Goal: Task Accomplishment & Management: Use online tool/utility

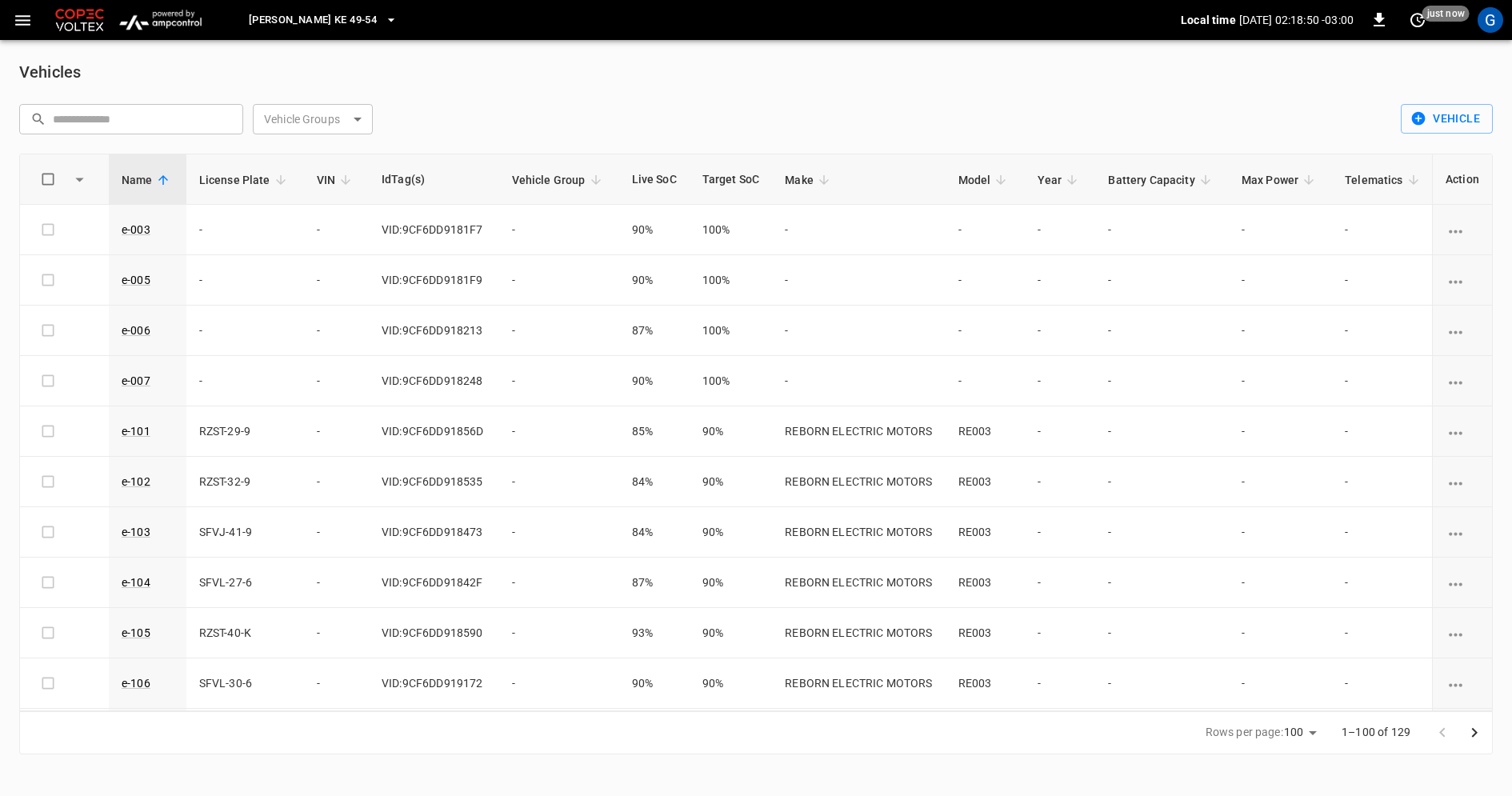
click at [1497, 16] on div "G" at bounding box center [1490, 20] width 25 height 25
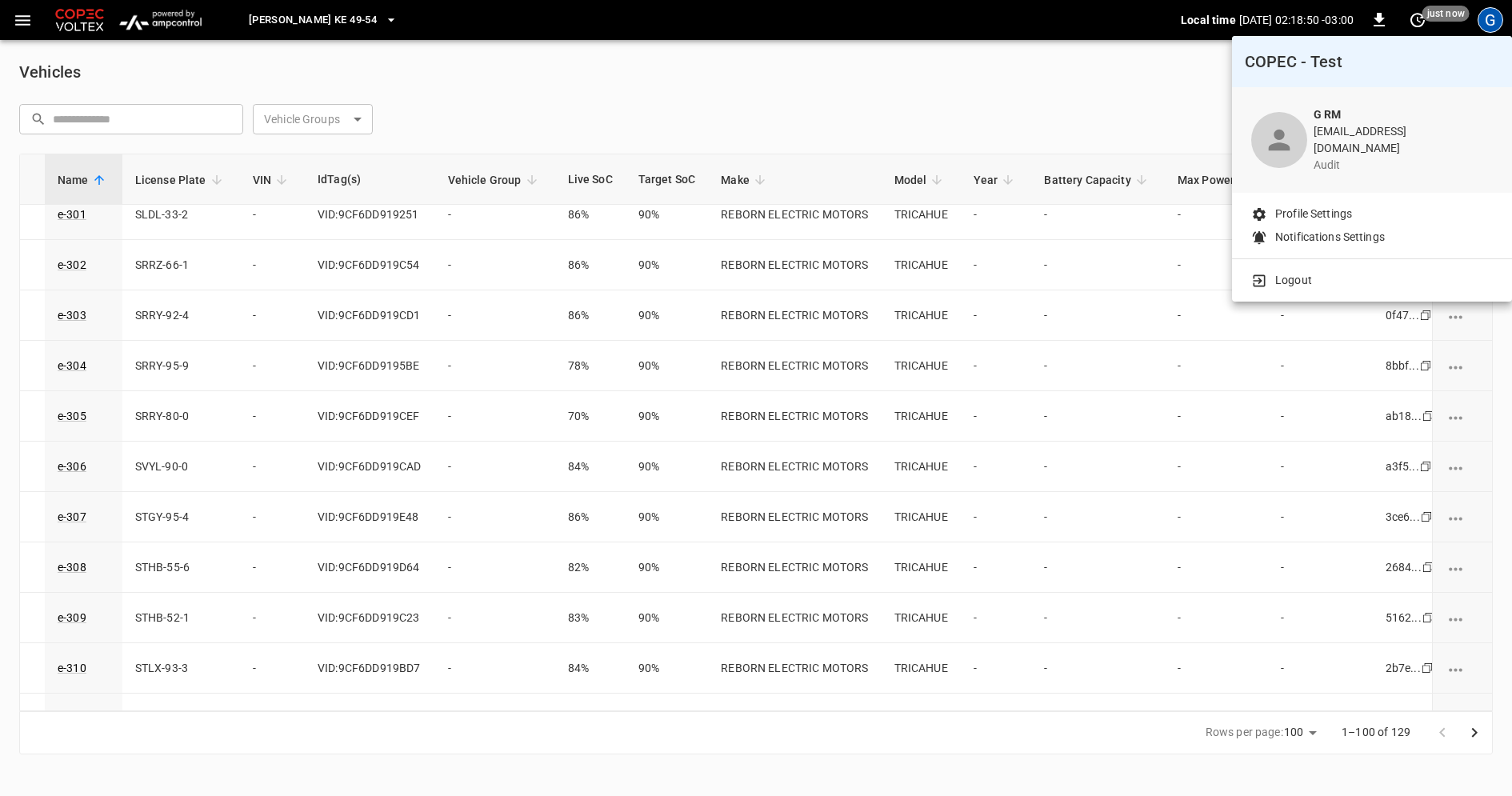
click at [1344, 272] on li "Logout" at bounding box center [1372, 280] width 241 height 16
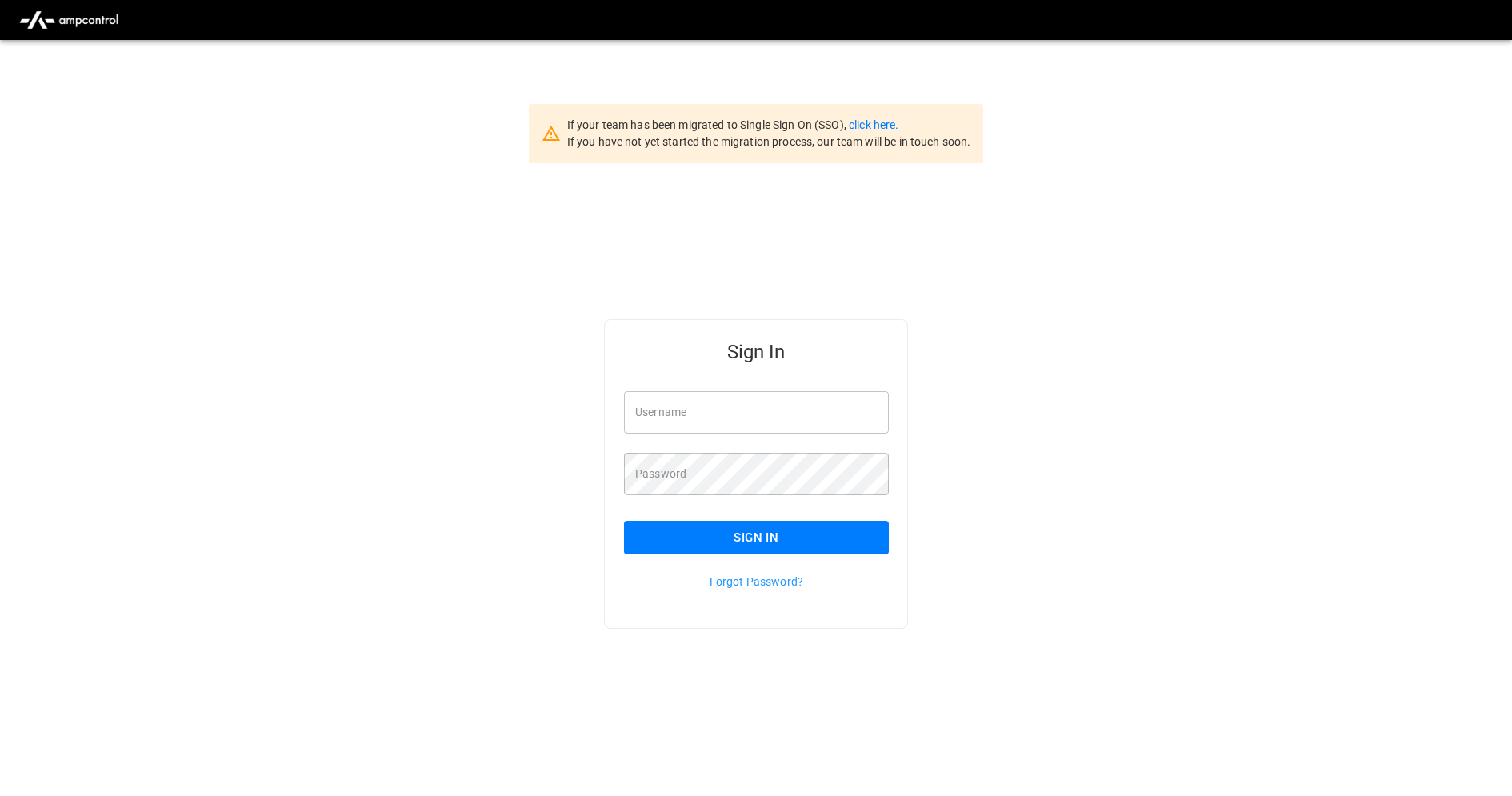
type input "**********"
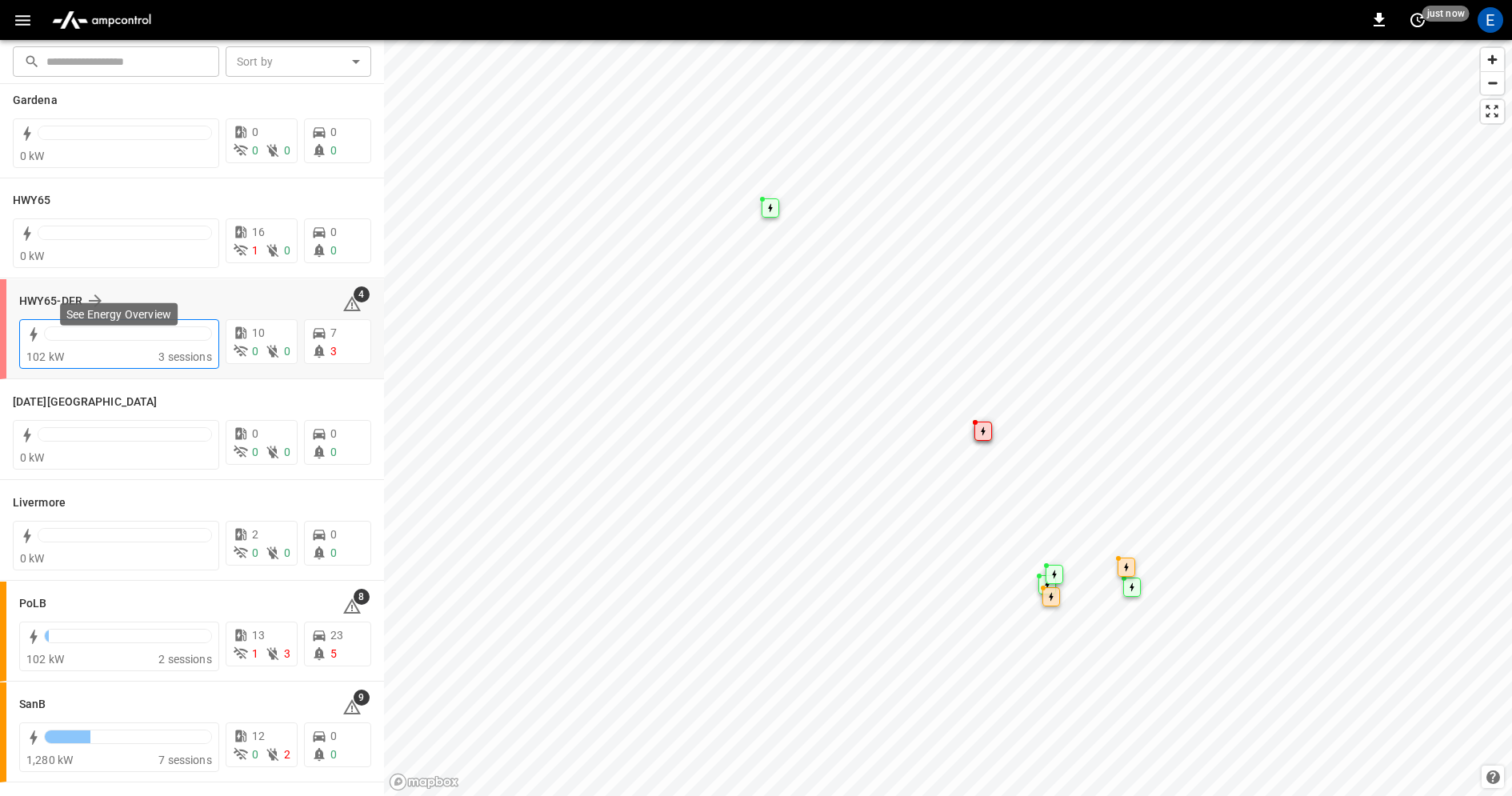
scroll to position [62, 0]
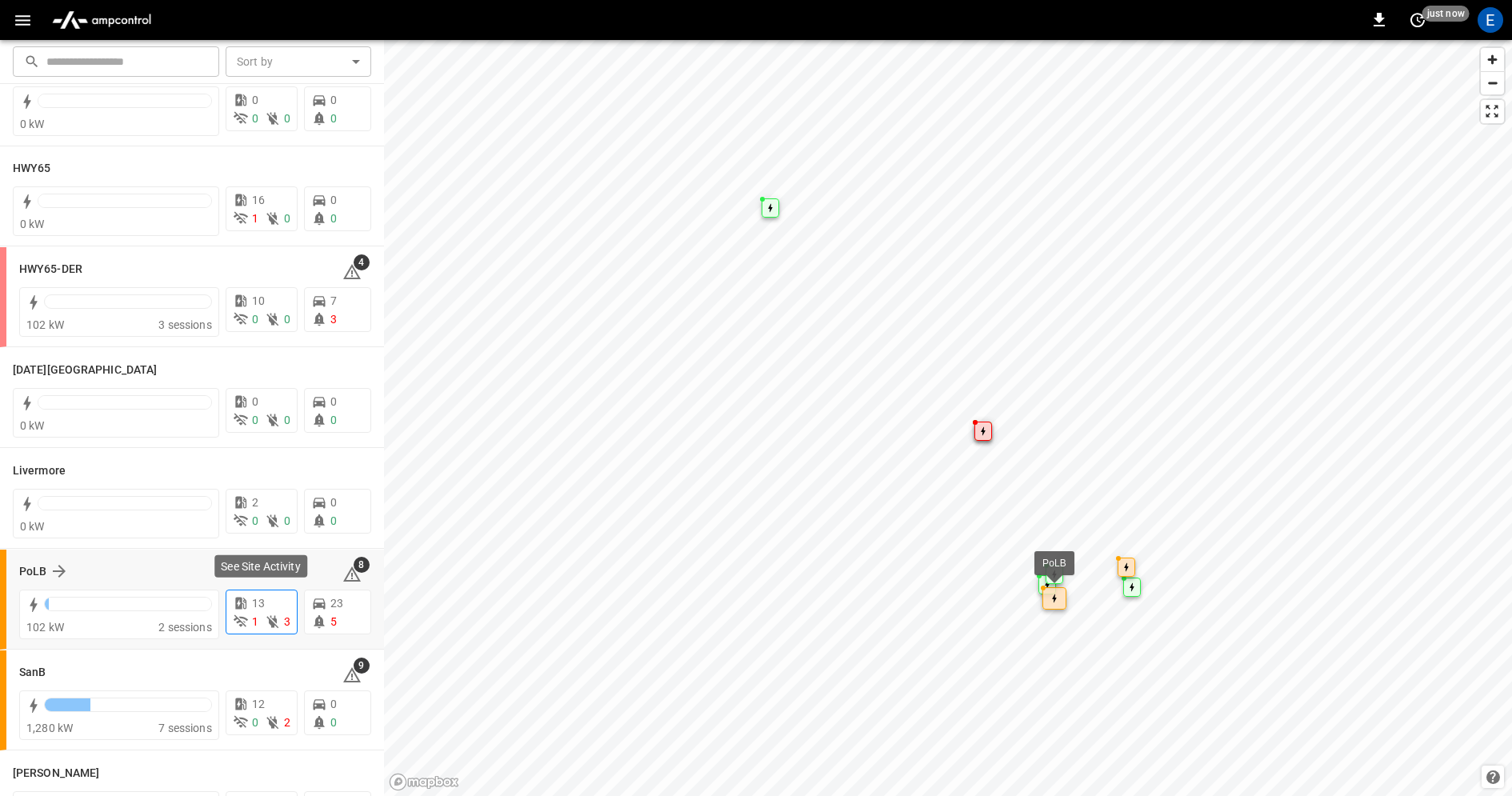
click at [252, 608] on p "13" at bounding box center [259, 604] width 13 height 16
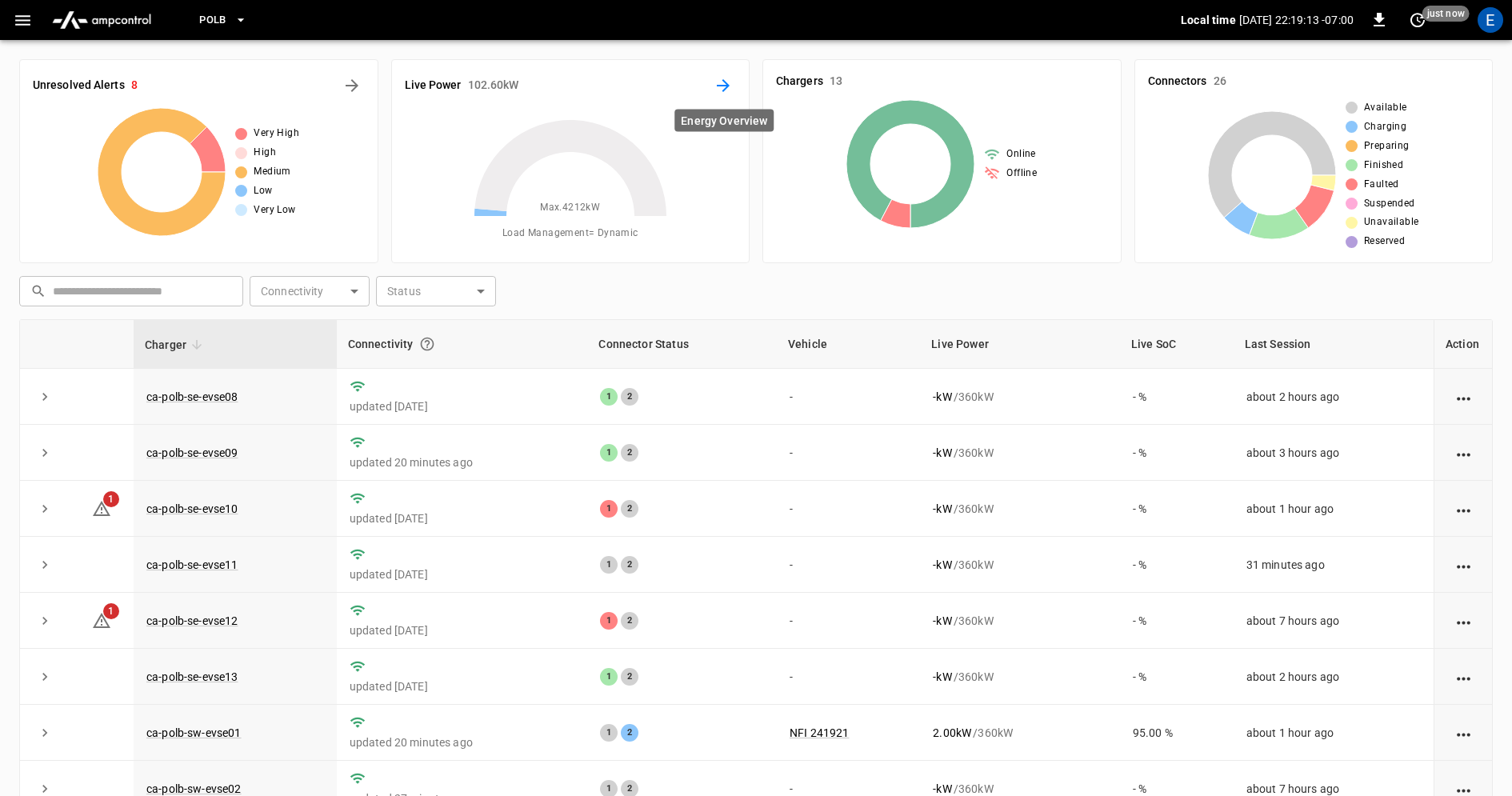
click at [719, 84] on icon "Energy Overview" at bounding box center [723, 85] width 19 height 19
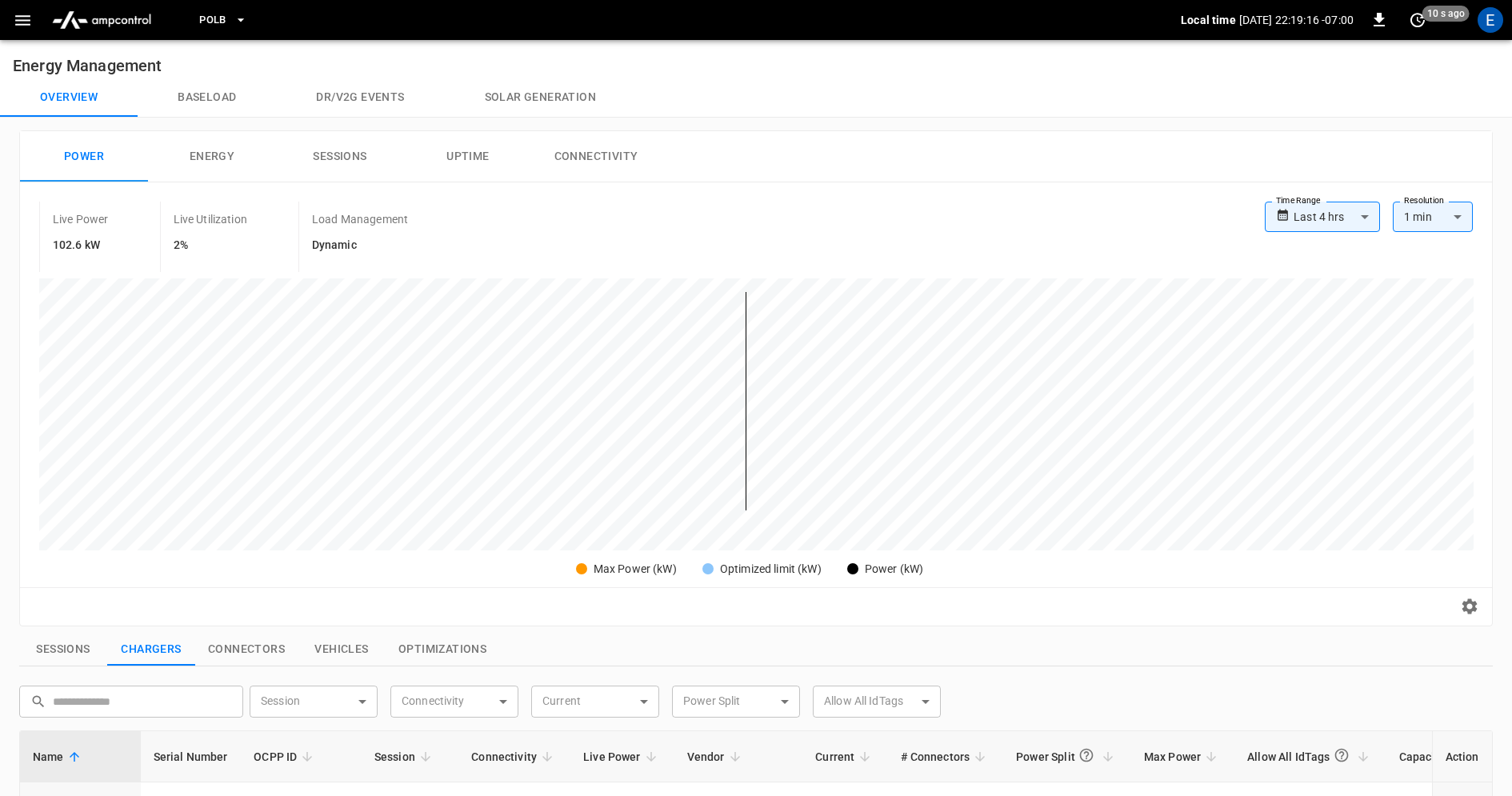
click at [237, 11] on button "PoLB" at bounding box center [223, 21] width 61 height 31
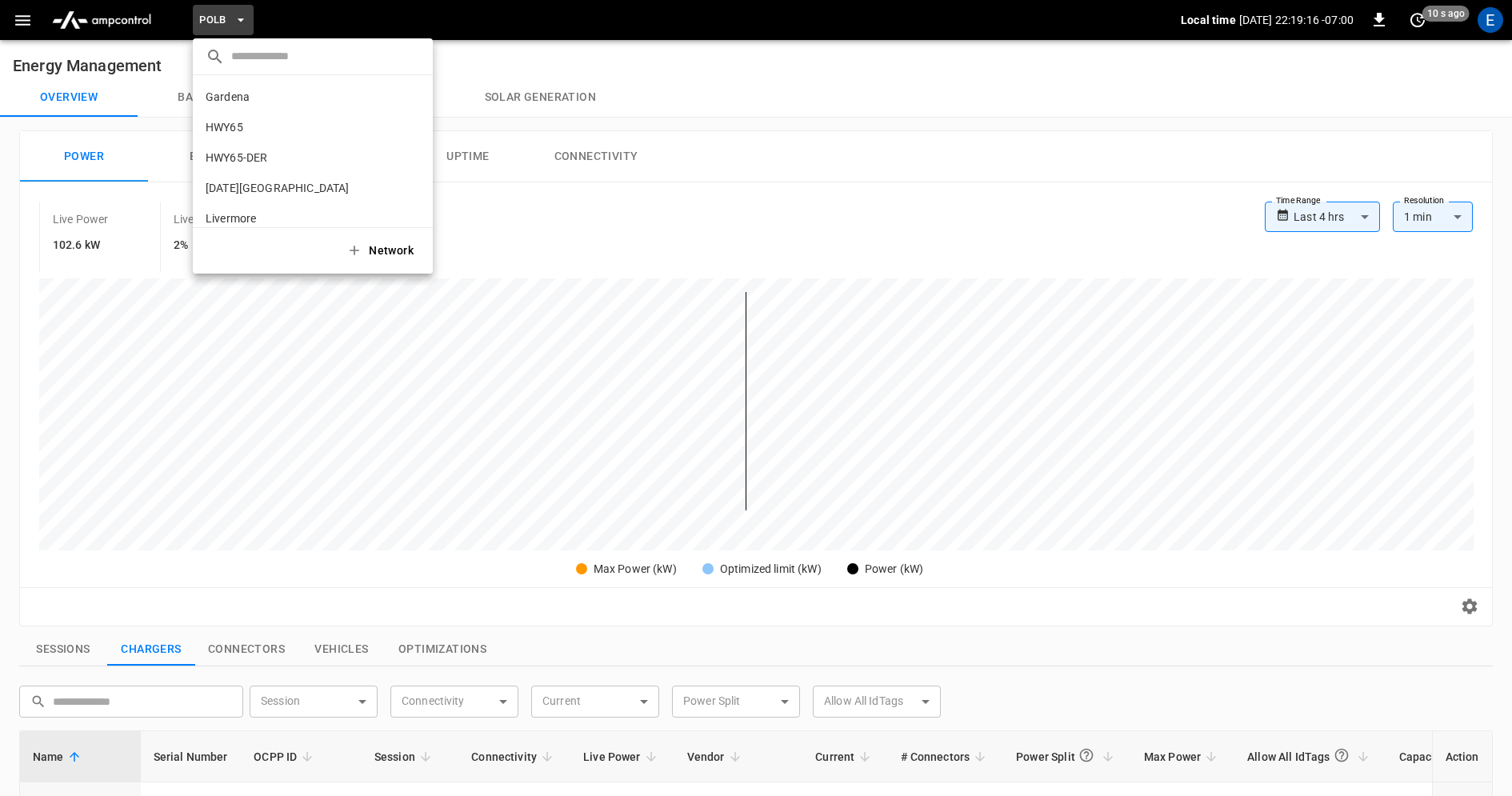
scroll to position [135, 0]
click at [412, 117] on icon "copy" at bounding box center [411, 115] width 15 height 15
click at [414, 148] on icon "copy" at bounding box center [411, 145] width 15 height 15
click at [411, 111] on icon "copy" at bounding box center [411, 115] width 15 height 15
